Goal: Information Seeking & Learning: Understand process/instructions

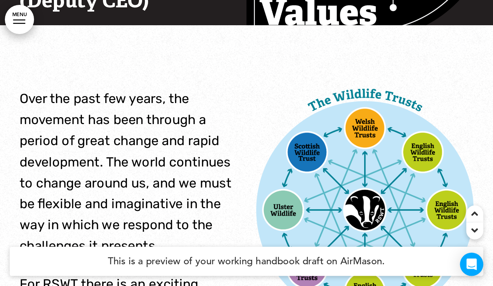
scroll to position [420, 0]
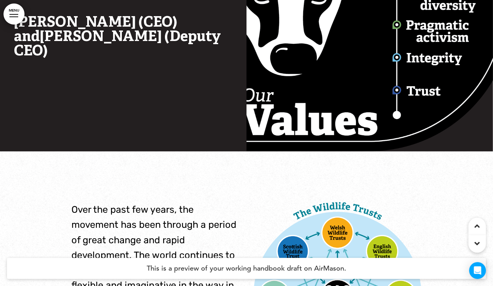
drag, startPoint x: 329, startPoint y: 0, endPoint x: 286, endPoint y: 185, distance: 189.4
click at [282, 134] on img at bounding box center [369, 9] width 246 height 286
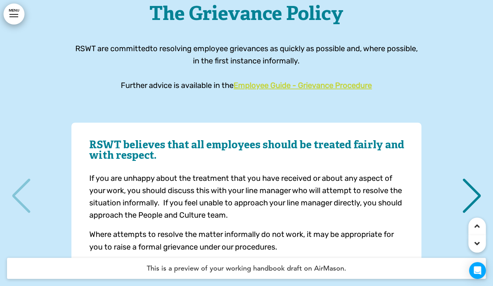
scroll to position [15933, 0]
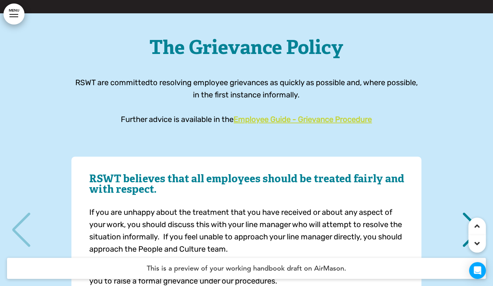
click at [205, 173] on span "RSWT believes that all employees should be treated fairly and with respect." at bounding box center [246, 184] width 315 height 23
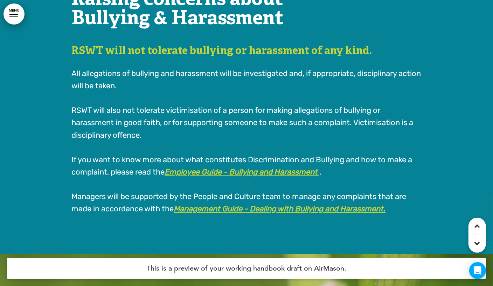
scroll to position [16477, 0]
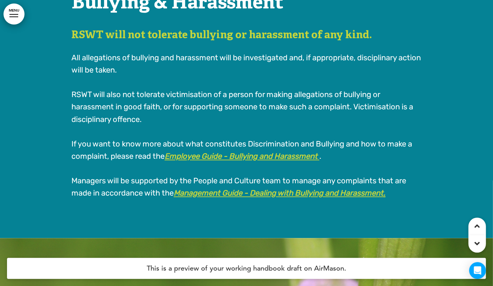
click at [292, 152] on strong "Employee Guide - Bullying and Harassment" at bounding box center [240, 156] width 153 height 9
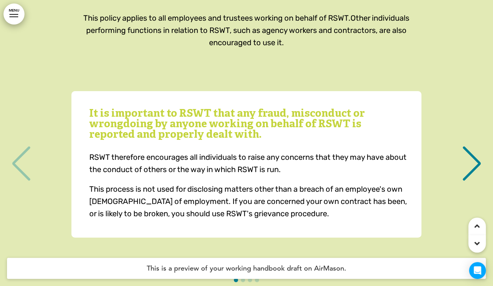
scroll to position [17061, 0]
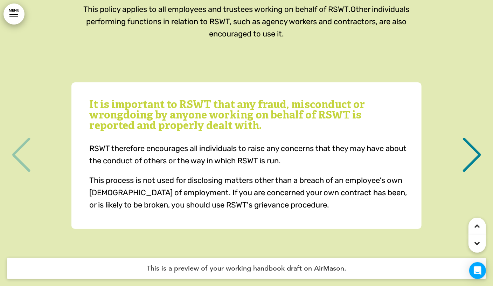
click at [354, 137] on div "Next slide" at bounding box center [471, 154] width 21 height 35
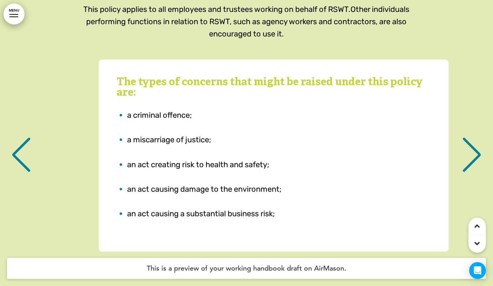
scroll to position [0, 482]
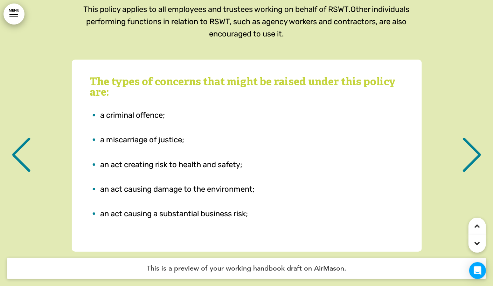
click at [354, 137] on div "Next slide" at bounding box center [471, 154] width 21 height 35
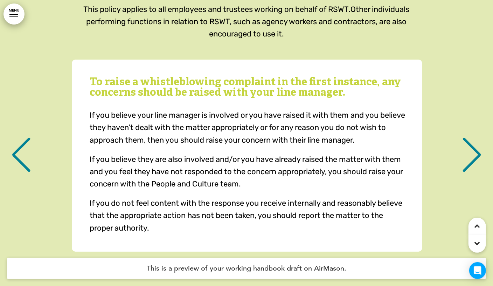
scroll to position [0, 964]
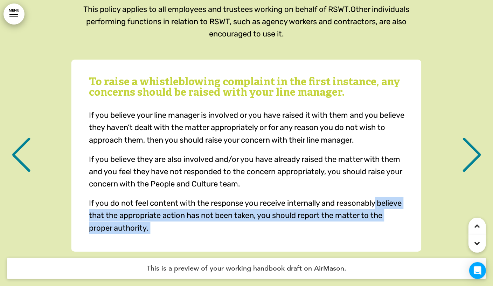
drag, startPoint x: 476, startPoint y: 121, endPoint x: 438, endPoint y: 159, distance: 53.2
click at [354, 159] on div "It is important to RSWT that any fraud, misconduct or wrongdoing by anyone work…" at bounding box center [246, 166] width 479 height 229
click at [248, 113] on div "If you believe your line manager is involved or you have raised it with them an…" at bounding box center [248, 171] width 318 height 125
click at [222, 202] on div "To raise a whistleblowing complaint in the first instance, any concerns should …" at bounding box center [246, 155] width 350 height 192
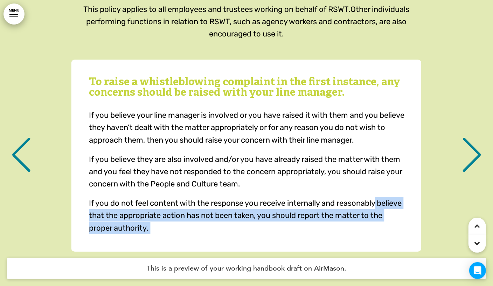
click at [354, 137] on div "Next slide" at bounding box center [471, 154] width 21 height 35
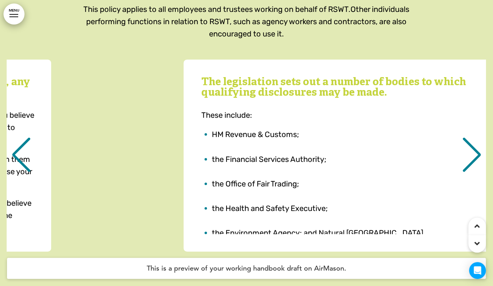
scroll to position [0, 1446]
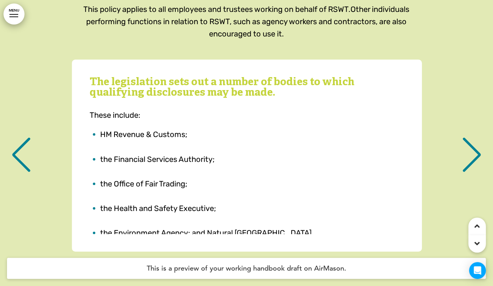
click at [354, 137] on div "Next slide" at bounding box center [471, 154] width 21 height 35
click at [354, 120] on div "The legislation sets out a number of bodies to which qualifying disclosures may…" at bounding box center [246, 155] width 479 height 192
click at [354, 121] on div "The legislation sets out a number of bodies to which qualifying disclosures may…" at bounding box center [246, 155] width 479 height 192
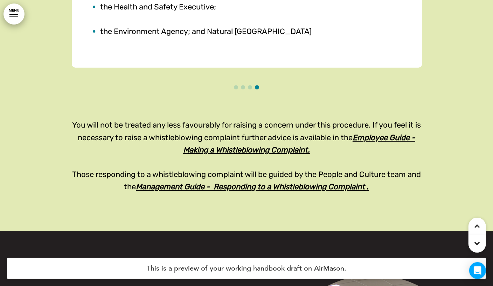
scroll to position [17255, 0]
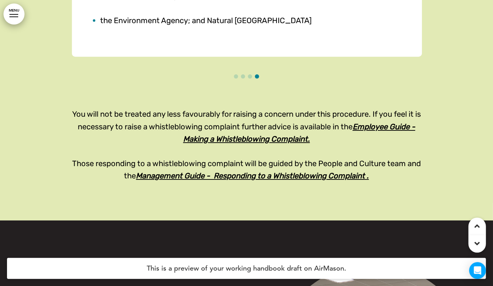
click at [278, 122] on strong "Employee Guide - Making a Whistleblowing Complaint." at bounding box center [299, 133] width 232 height 22
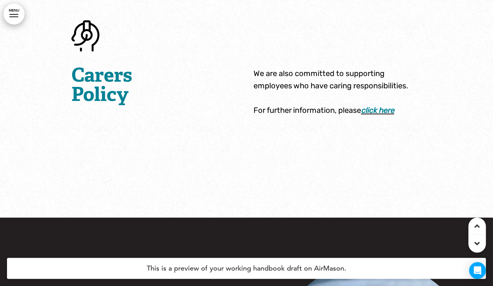
scroll to position [22815, 0]
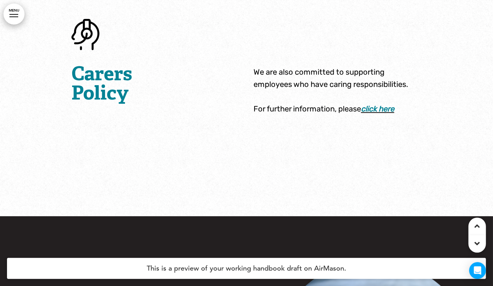
click at [354, 104] on em "﻿click here" at bounding box center [377, 108] width 33 height 9
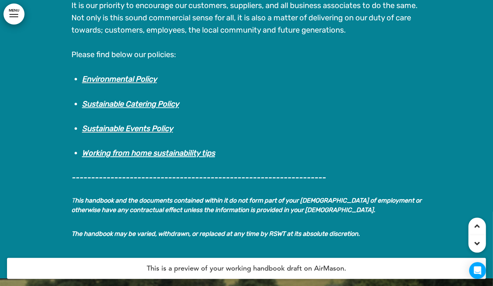
scroll to position [32414, 0]
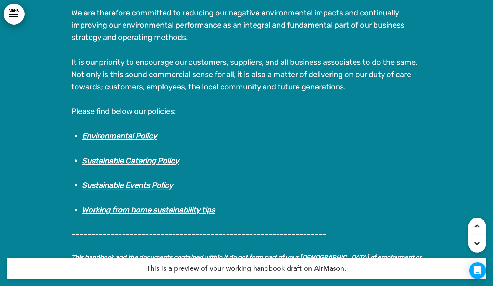
click at [128, 131] on strong "Environmental Policy" at bounding box center [119, 135] width 75 height 9
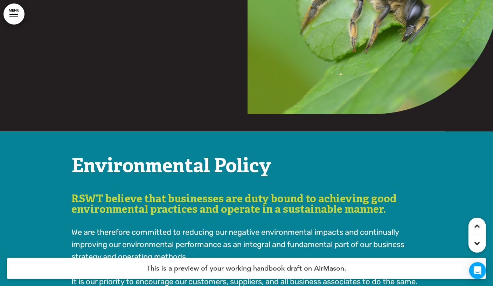
scroll to position [32181, 0]
